Goal: Information Seeking & Learning: Learn about a topic

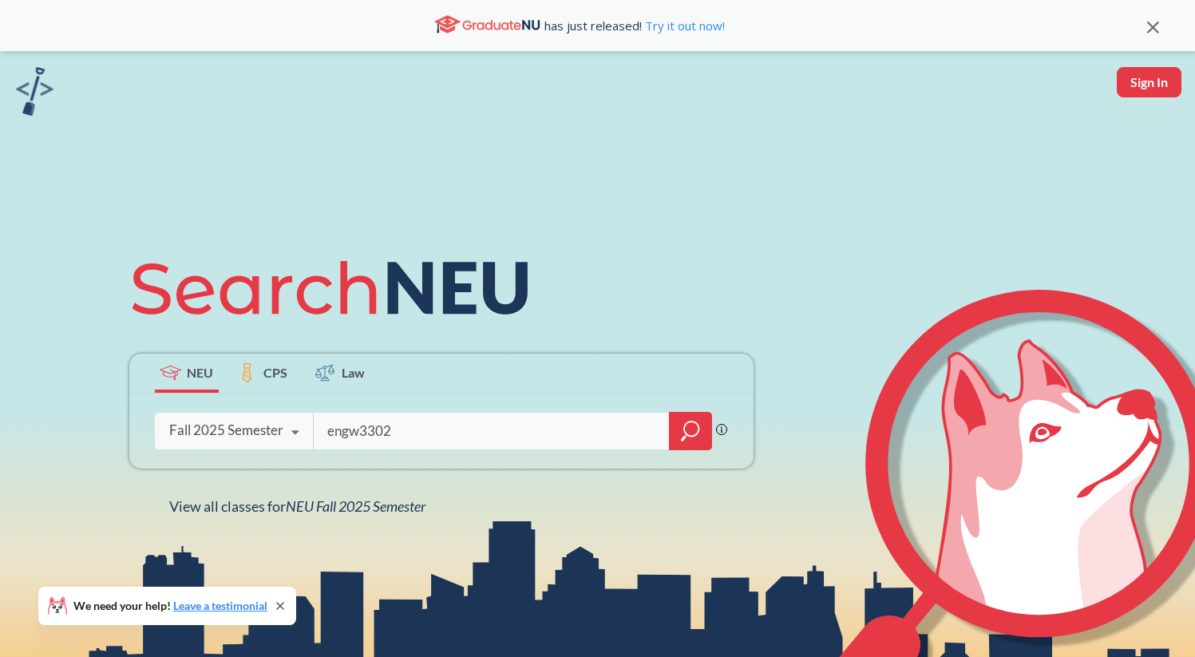
type input "engw3302"
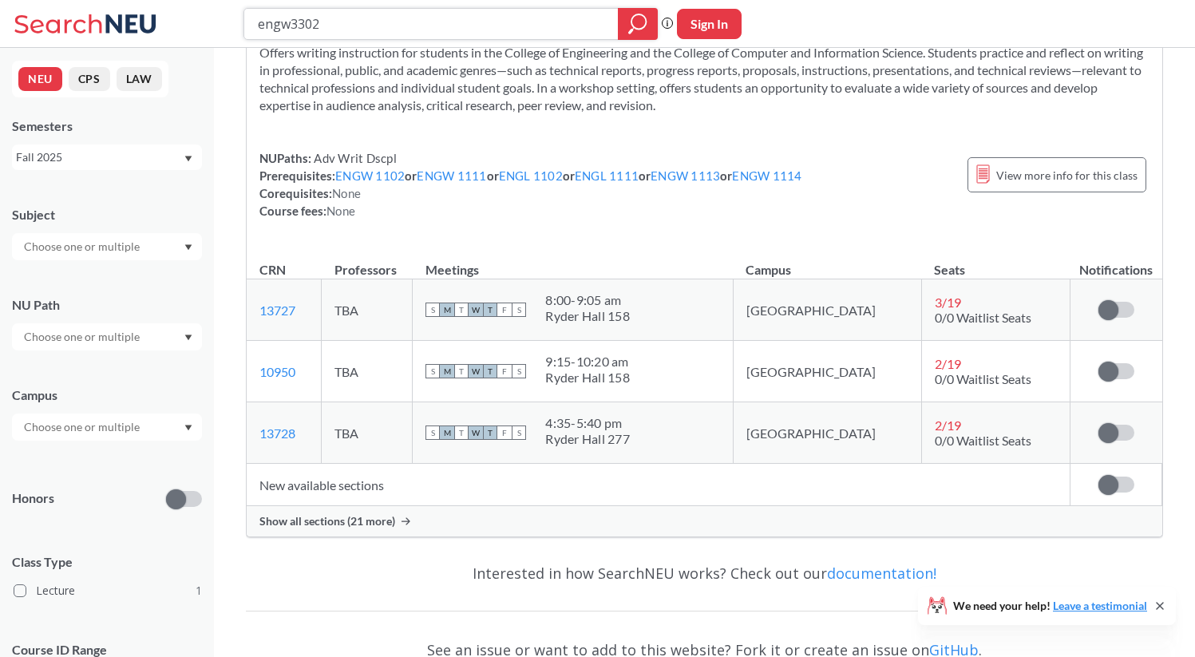
scroll to position [87, 0]
click at [364, 521] on span "Show all sections (21 more)" at bounding box center [327, 520] width 136 height 14
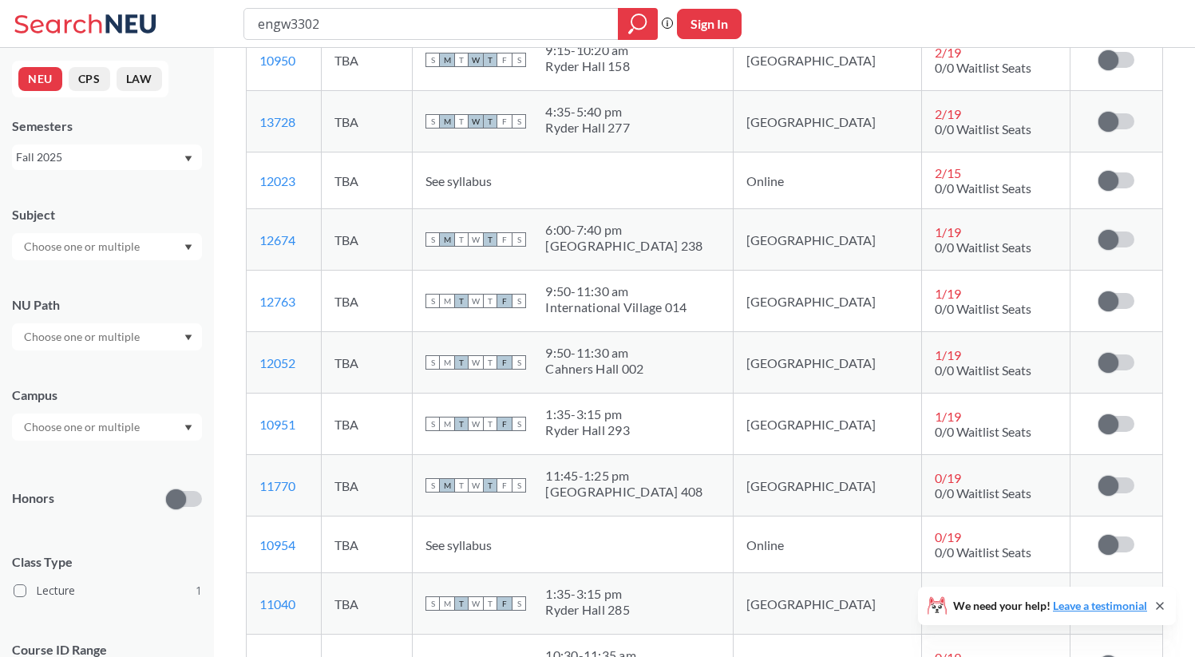
scroll to position [414, 0]
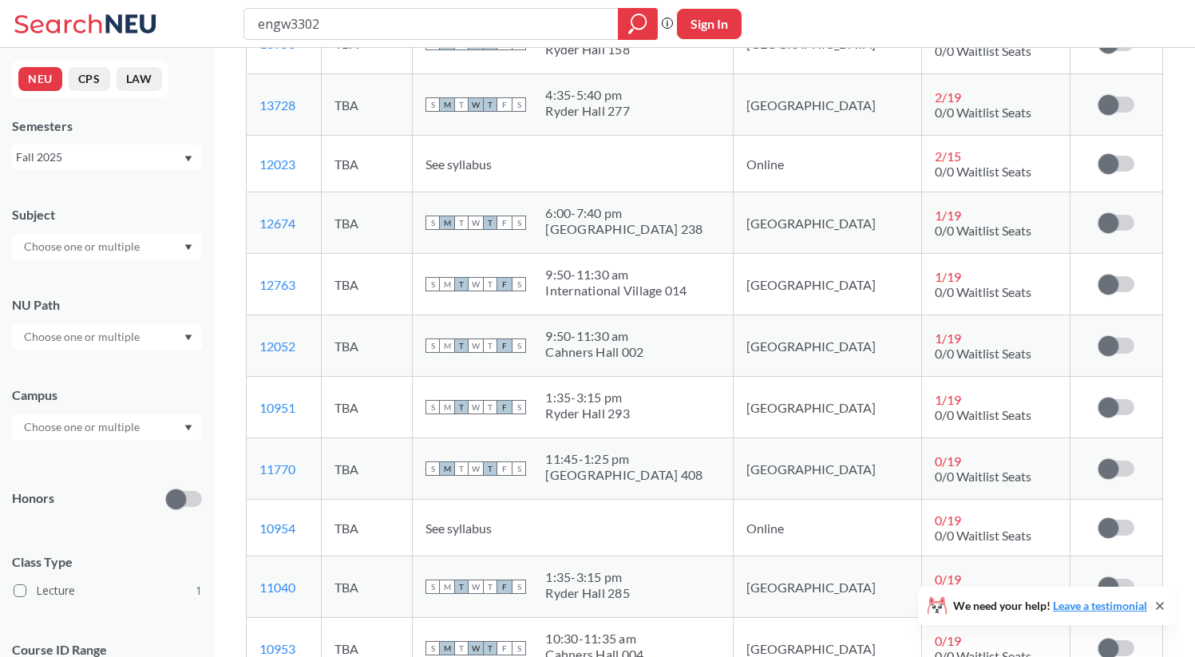
click at [492, 156] on span "See syllabus" at bounding box center [458, 163] width 66 height 15
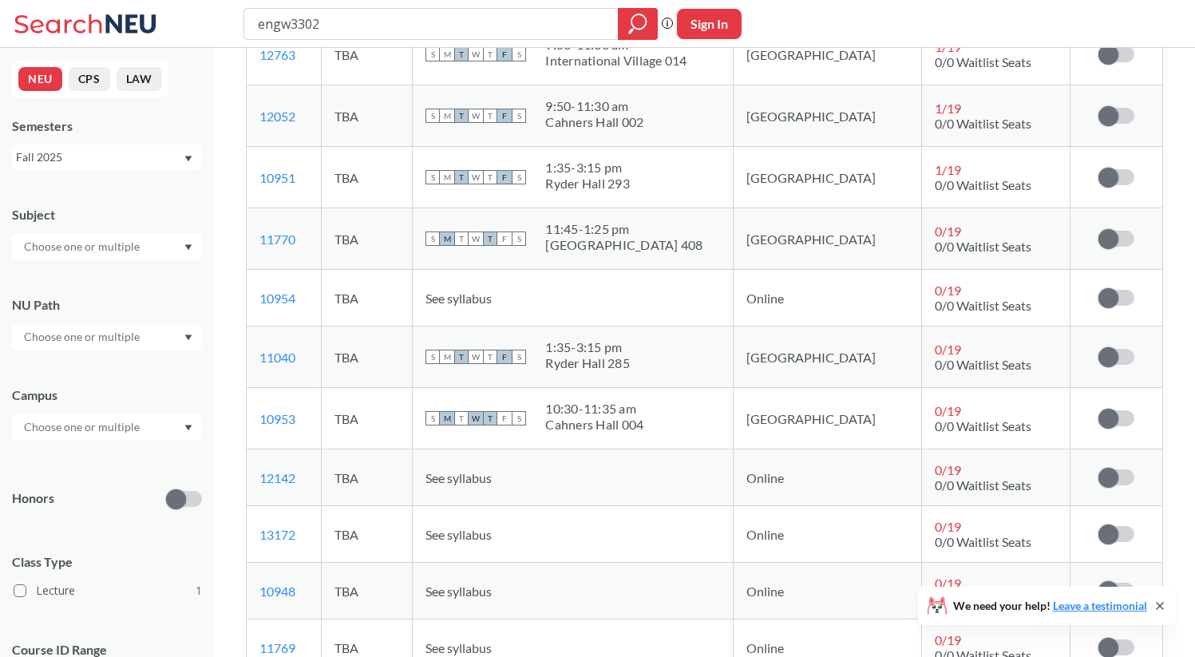
scroll to position [643, 0]
click at [65, 160] on div "Fall 2025" at bounding box center [99, 157] width 167 height 18
click at [104, 267] on div "Summer 1 2025" at bounding box center [111, 275] width 180 height 18
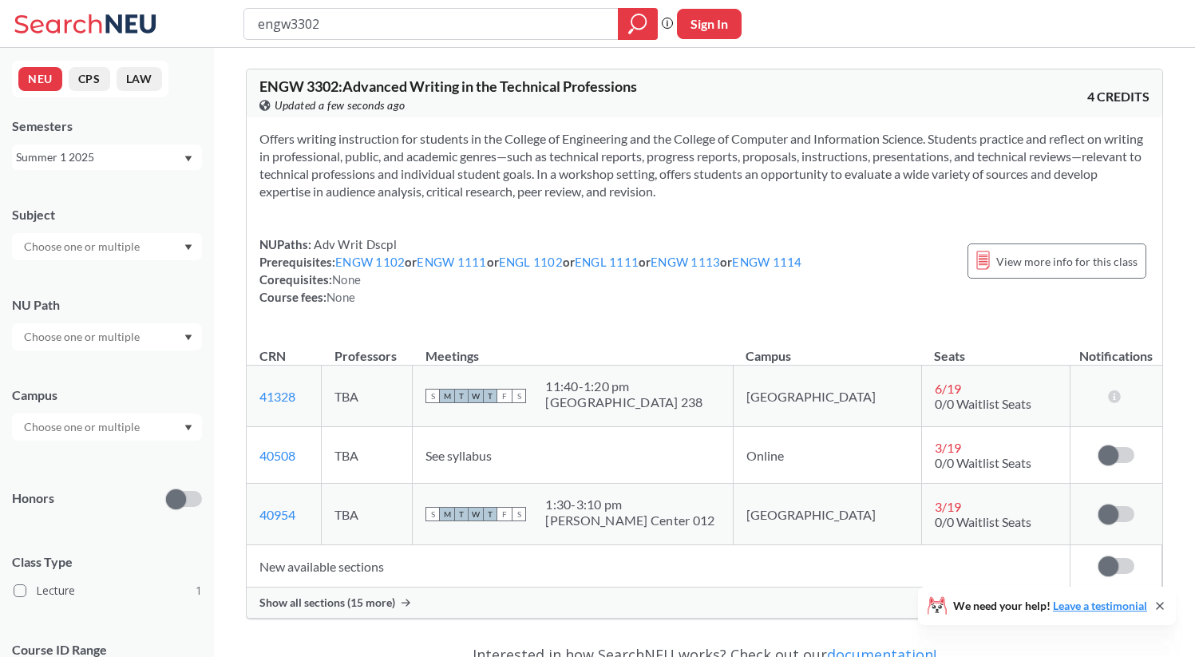
drag, startPoint x: 353, startPoint y: 26, endPoint x: 0, endPoint y: -13, distance: 354.8
click at [0, 0] on html "engw3302 Phrase search guarantees the exact search appears in the results. Ex. …" at bounding box center [597, 328] width 1195 height 657
type input "phys 4305"
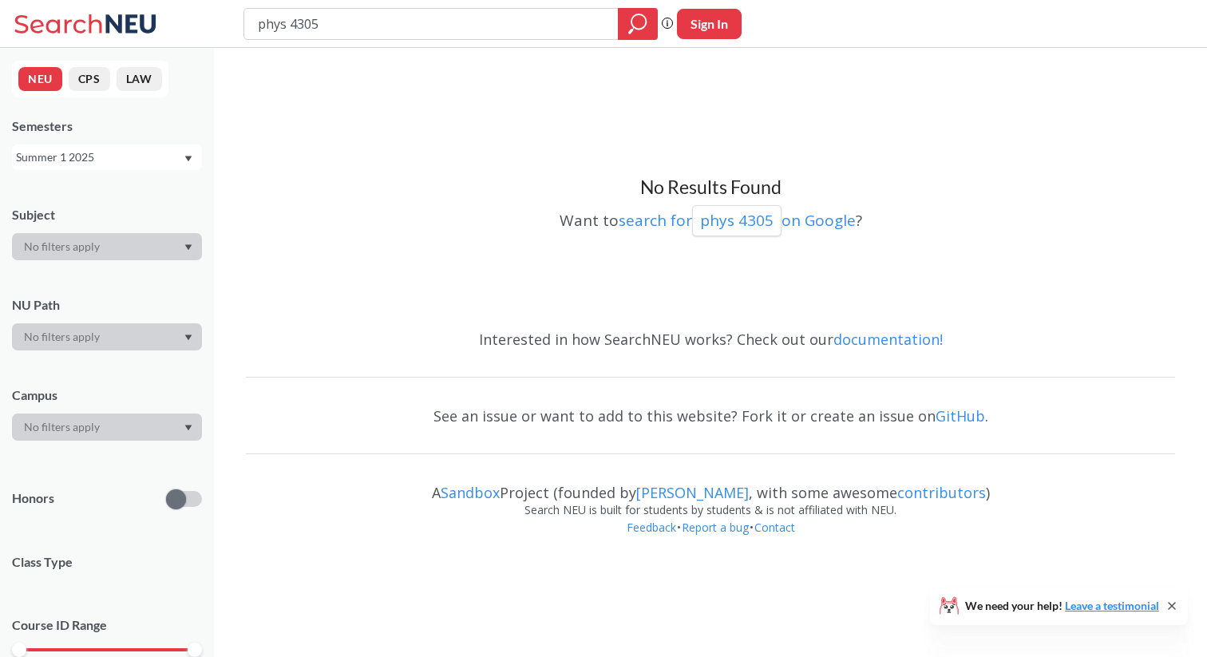
click at [168, 162] on div "Summer 1 2025" at bounding box center [99, 157] width 167 height 18
click at [160, 245] on div "Summer 2 2025" at bounding box center [107, 236] width 190 height 44
click at [163, 153] on div "Summer 2 2025" at bounding box center [99, 157] width 167 height 18
click at [160, 207] on div "Fall 2025" at bounding box center [107, 192] width 190 height 44
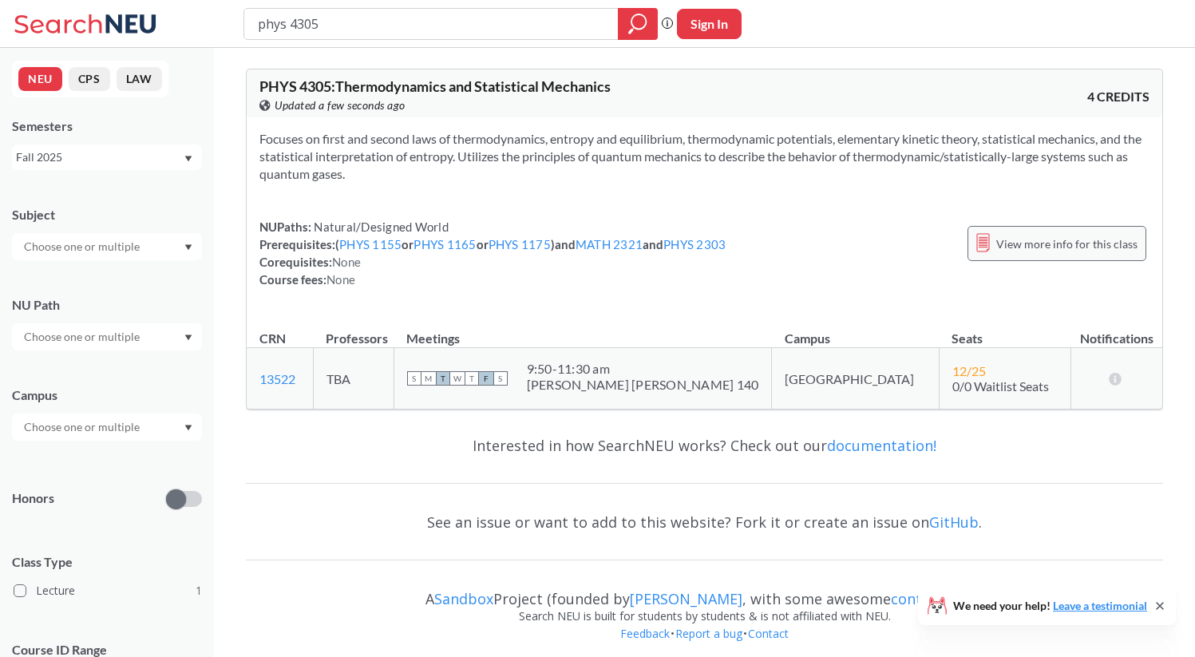
click at [1018, 228] on div "View more info for this class" at bounding box center [1056, 243] width 179 height 35
type input "phys 2303"
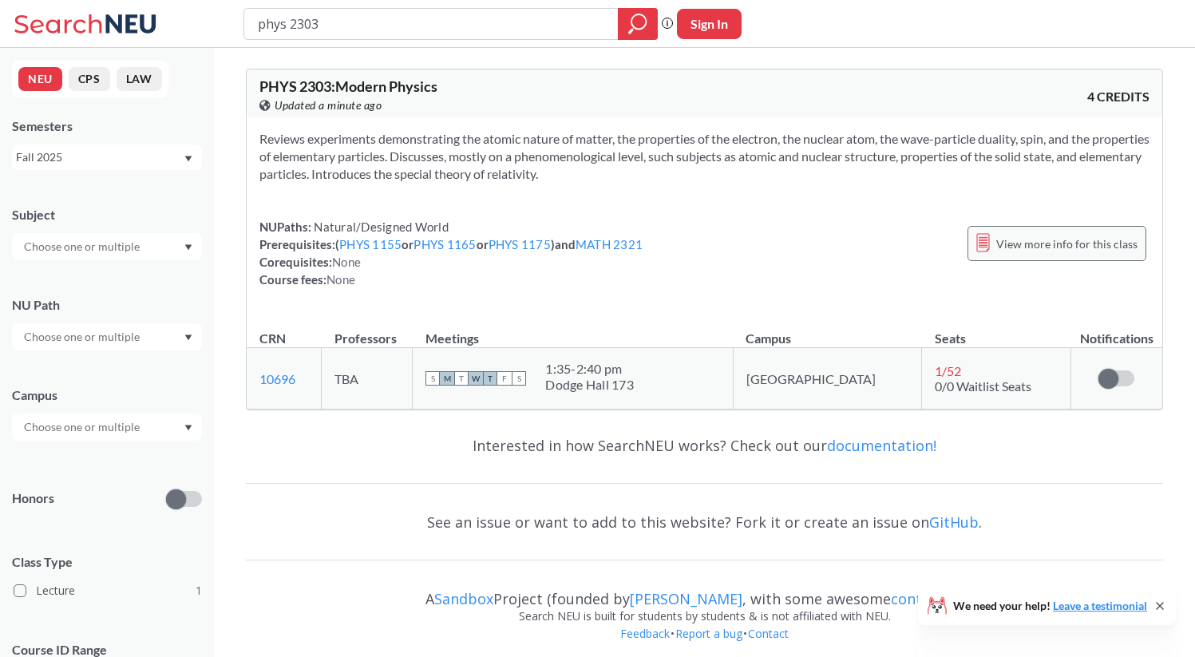
click at [1010, 237] on span "View more info for this class" at bounding box center [1066, 244] width 141 height 20
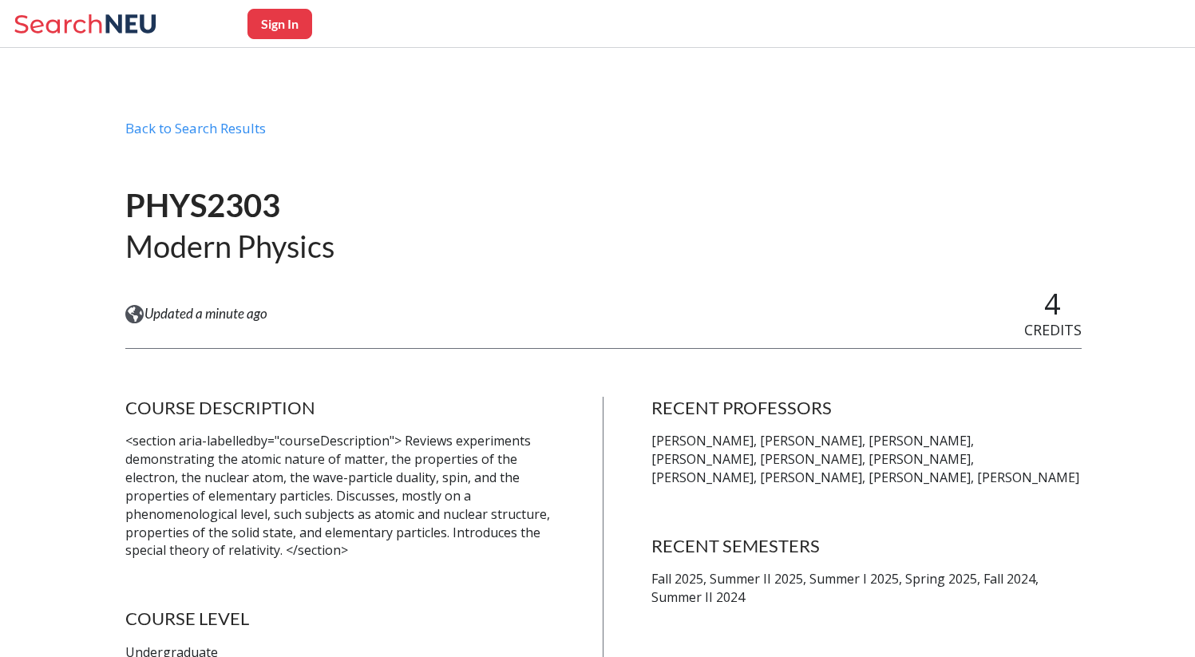
click at [123, 23] on icon at bounding box center [88, 24] width 148 height 32
